Goal: Task Accomplishment & Management: Use online tool/utility

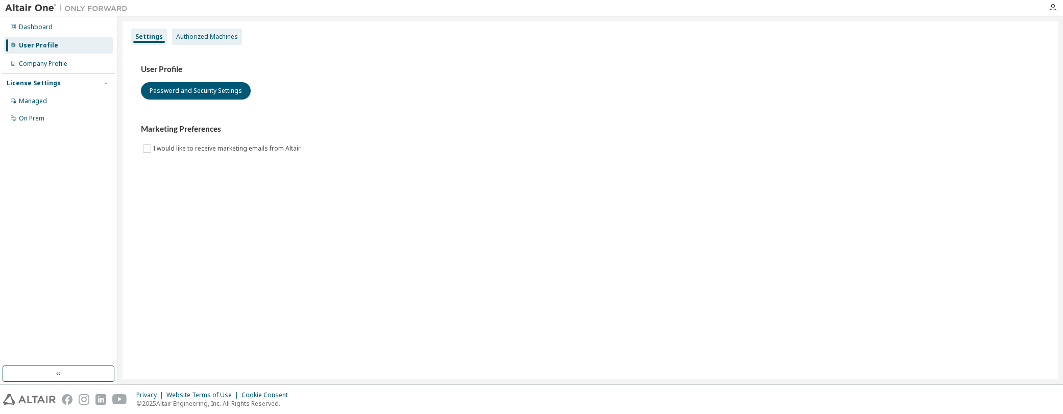
click at [209, 36] on div "Authorized Machines" at bounding box center [207, 37] width 62 height 8
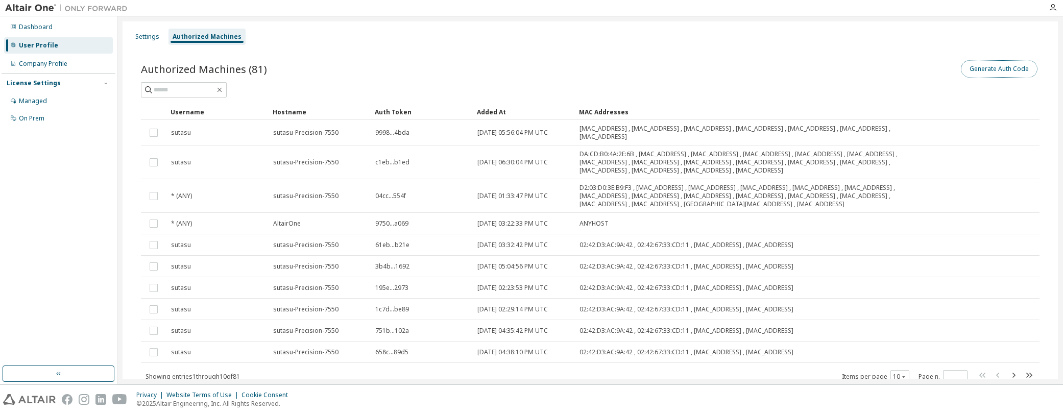
click at [982, 67] on button "Generate Auth Code" at bounding box center [999, 68] width 77 height 17
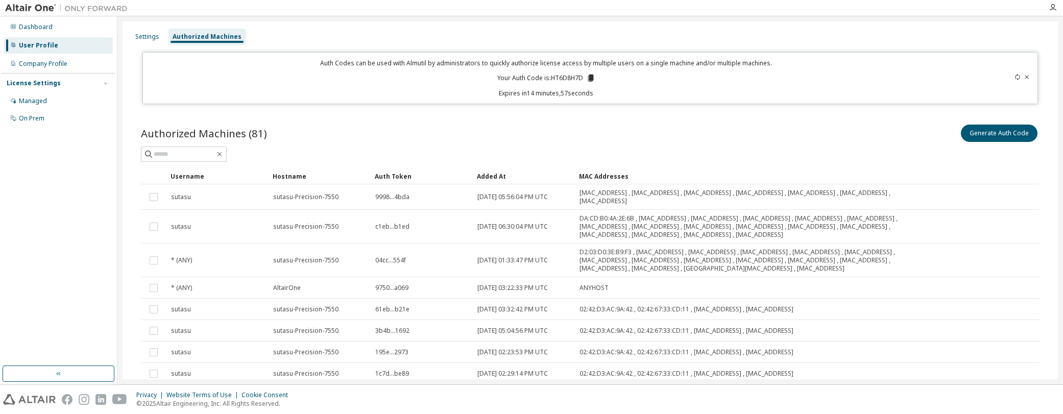
click at [590, 77] on icon at bounding box center [590, 78] width 6 height 7
click at [1024, 75] on icon at bounding box center [1026, 77] width 6 height 6
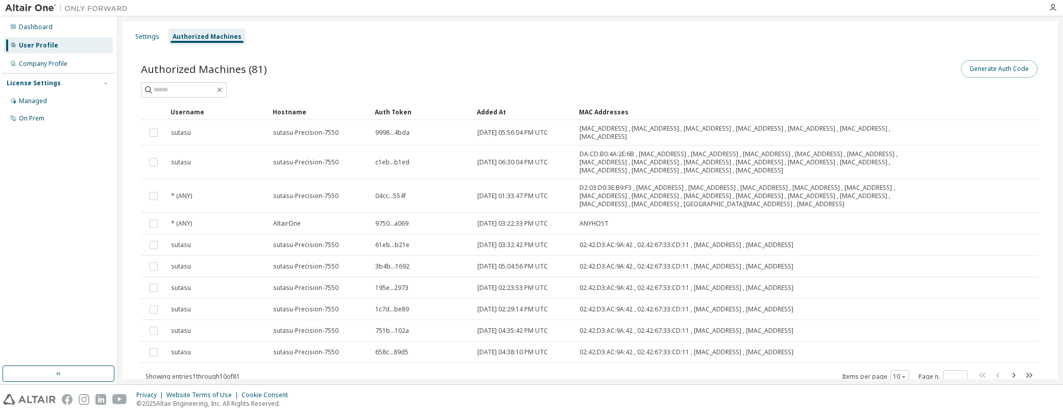
click at [977, 65] on button "Generate Auth Code" at bounding box center [999, 68] width 77 height 17
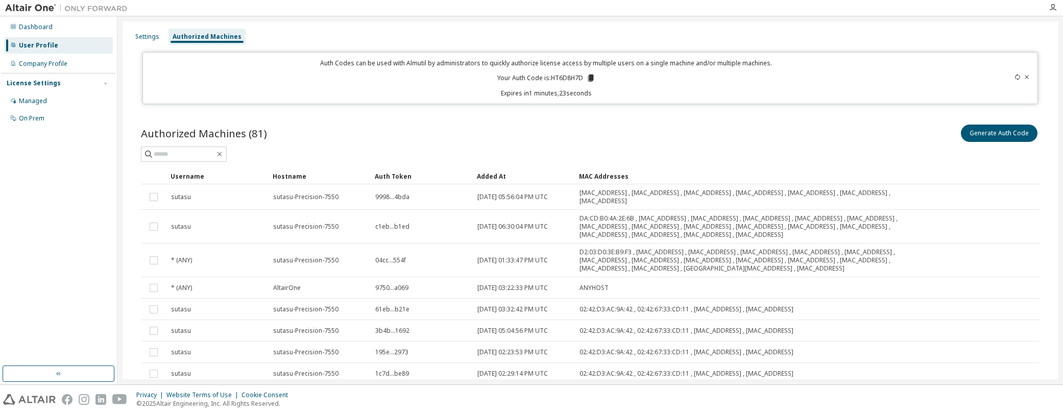
click at [589, 79] on icon at bounding box center [590, 78] width 6 height 7
click at [899, 83] on div "Auth Codes can be used with Almutil by administrators to quickly authorize lice…" at bounding box center [546, 78] width 794 height 39
